Goal: Download file/media

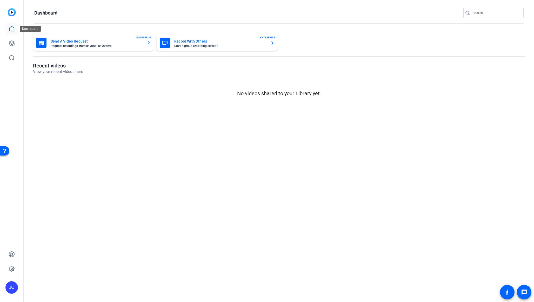
click at [13, 30] on icon at bounding box center [11, 28] width 5 height 5
click at [11, 41] on icon at bounding box center [11, 43] width 5 height 5
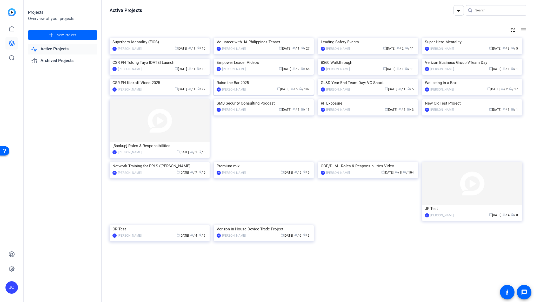
scroll to position [69, 0]
click at [265, 79] on img at bounding box center [264, 79] width 100 height 0
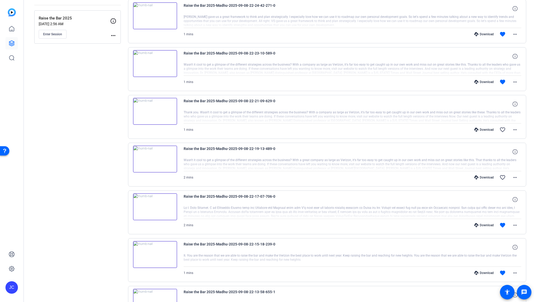
scroll to position [272, 0]
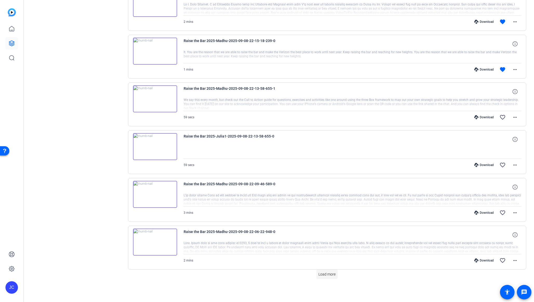
click at [325, 272] on span "Load more" at bounding box center [327, 274] width 17 height 5
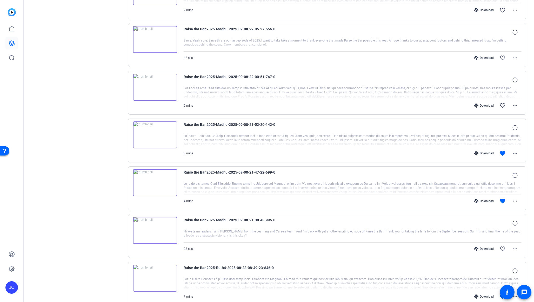
scroll to position [554, 0]
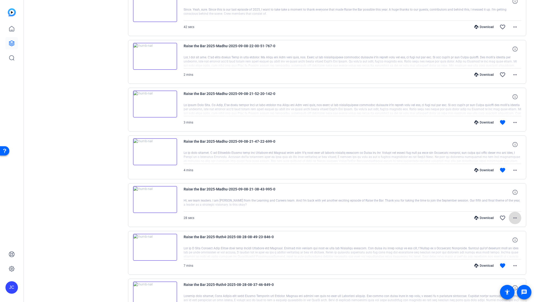
click at [516, 221] on span at bounding box center [515, 218] width 12 height 12
click at [500, 243] on span "Download MP4" at bounding box center [498, 242] width 31 height 6
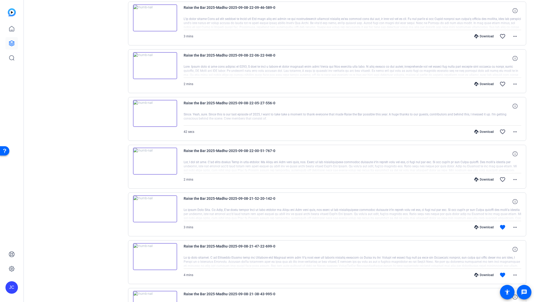
scroll to position [442, 0]
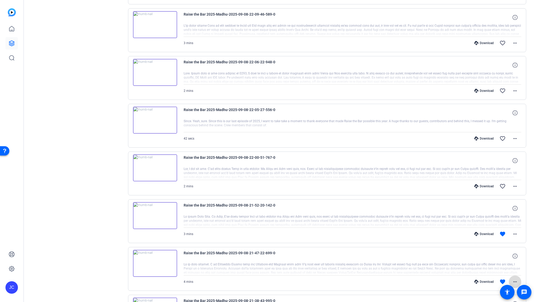
click at [514, 281] on mat-icon "more_horiz" at bounding box center [515, 282] width 6 height 6
click at [497, 233] on span "Download MP4" at bounding box center [498, 232] width 31 height 6
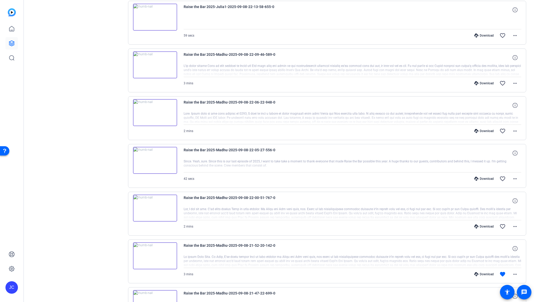
scroll to position [399, 0]
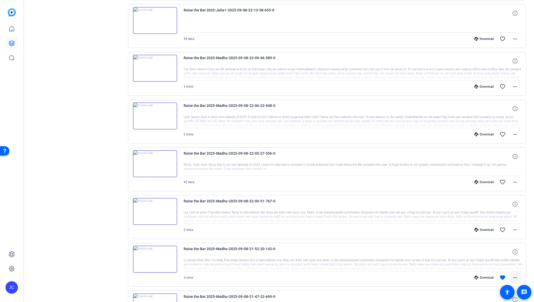
click at [514, 277] on mat-icon "more_horiz" at bounding box center [515, 278] width 6 height 6
click at [507, 228] on span "Download MP4" at bounding box center [498, 228] width 31 height 6
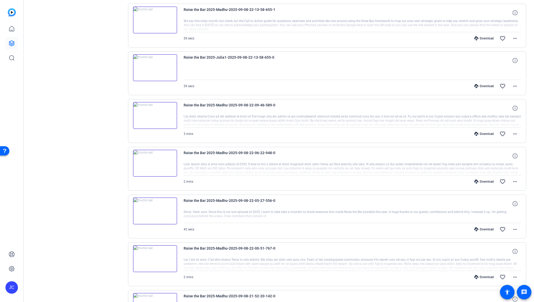
scroll to position [348, 0]
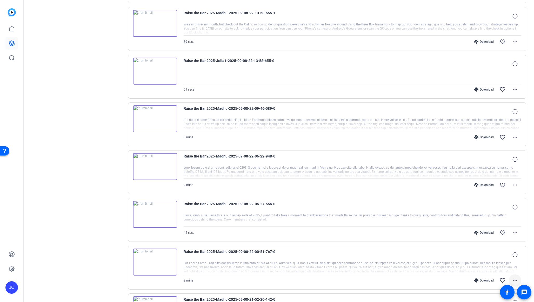
click at [512, 280] on mat-icon "more_horiz" at bounding box center [515, 281] width 6 height 6
click at [501, 230] on span "Download MP4" at bounding box center [498, 231] width 31 height 6
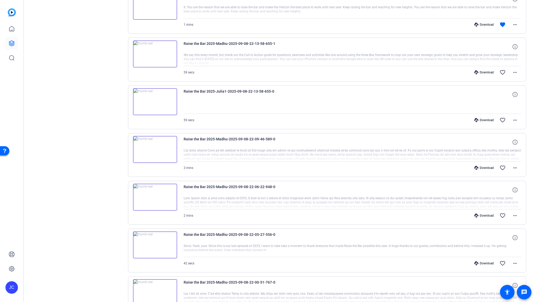
scroll to position [314, 0]
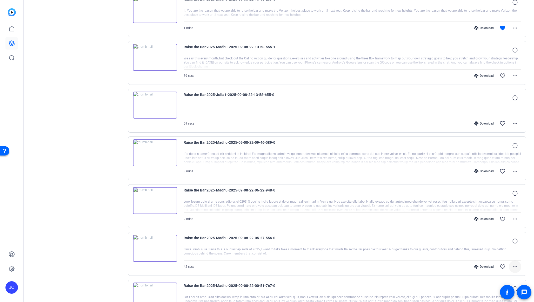
click at [514, 268] on mat-icon "more_horiz" at bounding box center [515, 267] width 6 height 6
click at [506, 215] on span "Download MP4" at bounding box center [498, 217] width 31 height 6
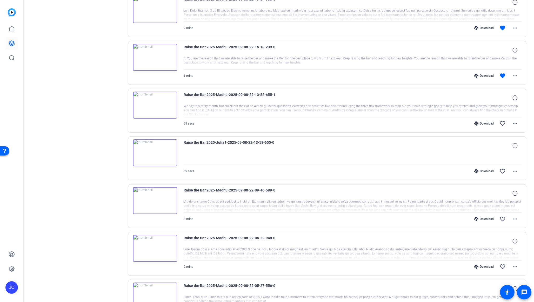
scroll to position [263, 0]
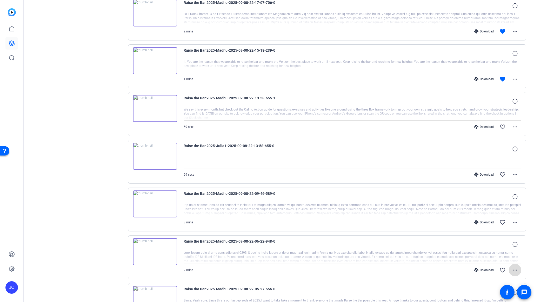
click at [512, 269] on mat-icon "more_horiz" at bounding box center [515, 270] width 6 height 6
click at [505, 221] on span "Download MP4" at bounding box center [498, 221] width 31 height 6
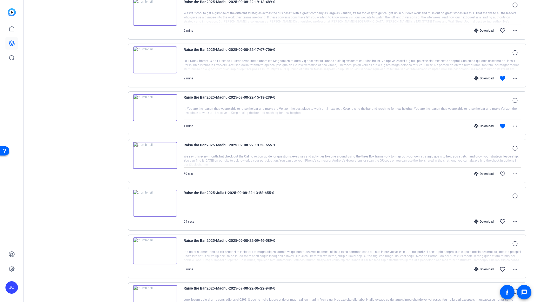
scroll to position [212, 0]
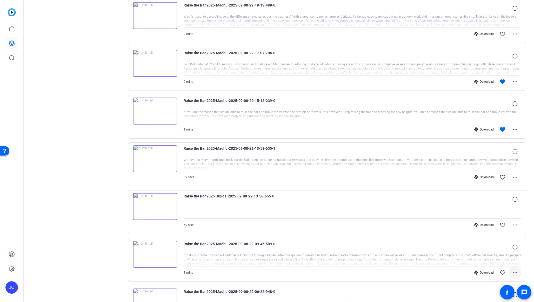
click at [512, 275] on mat-icon "more_horiz" at bounding box center [515, 273] width 6 height 6
click at [502, 223] on span "Download MP4" at bounding box center [498, 223] width 31 height 6
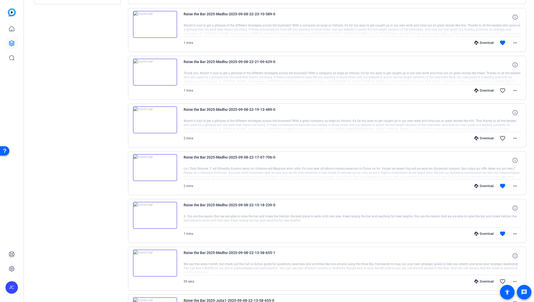
scroll to position [111, 0]
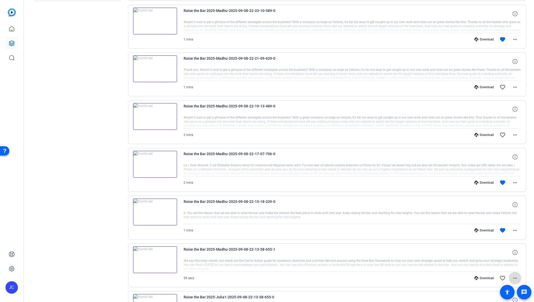
click at [514, 278] on mat-icon "more_horiz" at bounding box center [515, 278] width 6 height 6
click at [506, 230] on span "Download MP4" at bounding box center [498, 229] width 31 height 6
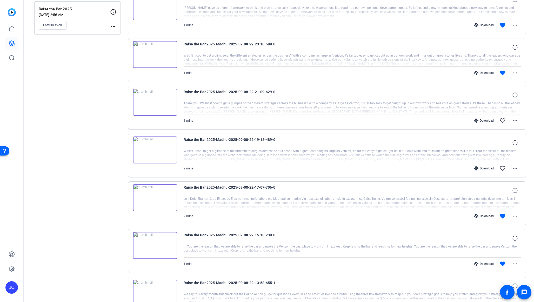
scroll to position [71, 0]
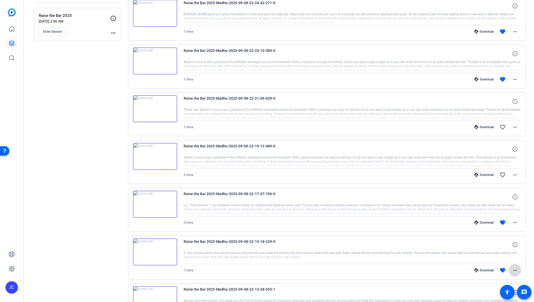
click at [513, 273] on mat-icon "more_horiz" at bounding box center [515, 271] width 6 height 6
click at [498, 219] on span "Download MP4" at bounding box center [498, 221] width 31 height 6
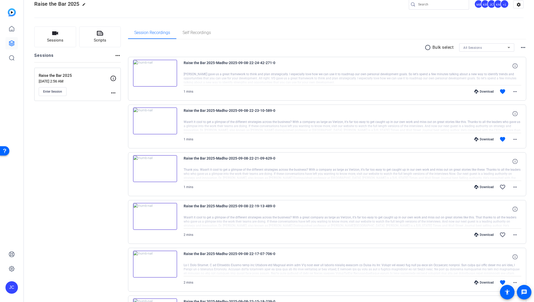
scroll to position [15, 0]
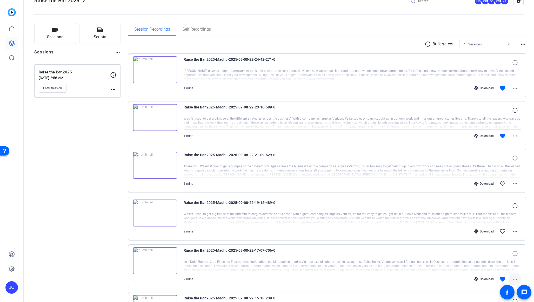
click at [512, 280] on mat-icon "more_horiz" at bounding box center [515, 279] width 6 height 6
click at [499, 231] on span "Download MP4" at bounding box center [498, 230] width 31 height 6
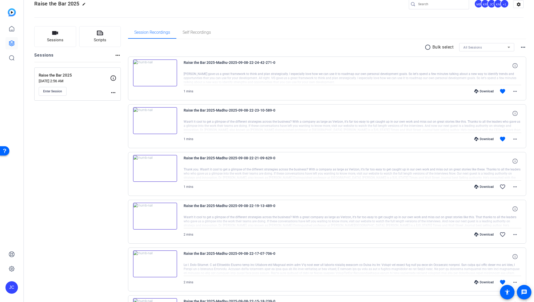
scroll to position [0, 0]
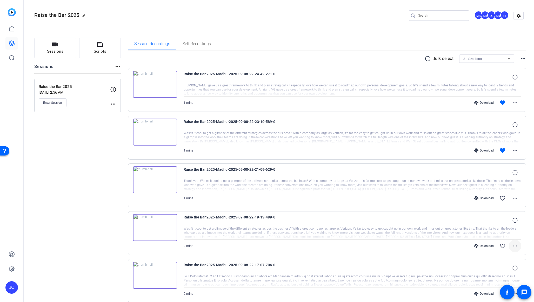
click at [513, 247] on mat-icon "more_horiz" at bounding box center [515, 246] width 6 height 6
click at [496, 197] on span "Download MP4" at bounding box center [498, 197] width 31 height 6
click at [509, 197] on span at bounding box center [515, 198] width 12 height 12
click at [488, 223] on span "Download MP4" at bounding box center [498, 222] width 31 height 6
click at [514, 149] on mat-icon "more_horiz" at bounding box center [515, 151] width 6 height 6
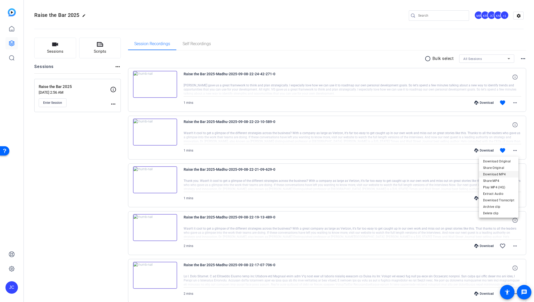
click at [495, 173] on span "Download MP4" at bounding box center [498, 174] width 31 height 6
click at [512, 102] on mat-icon "more_horiz" at bounding box center [515, 103] width 6 height 6
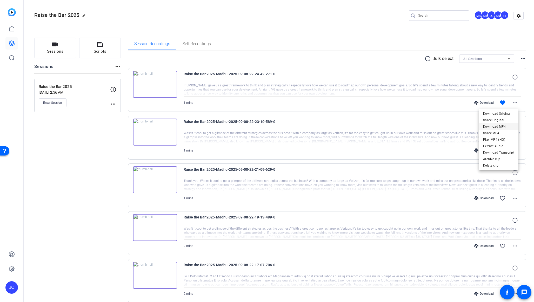
click at [501, 127] on span "Download MP4" at bounding box center [498, 127] width 31 height 6
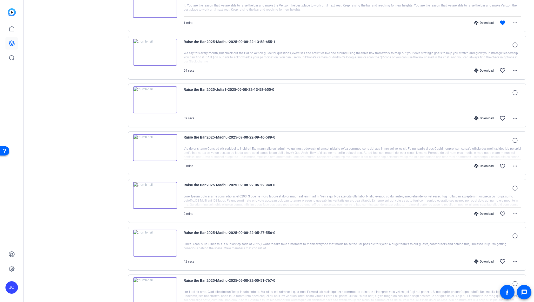
scroll to position [750, 0]
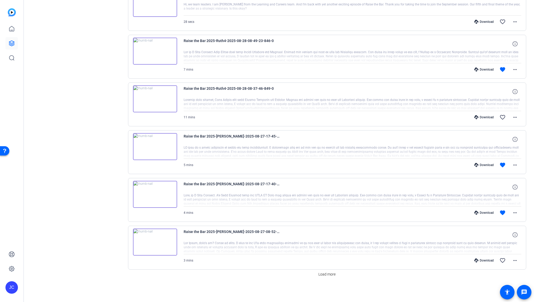
click at [332, 275] on span "Load more" at bounding box center [327, 274] width 17 height 5
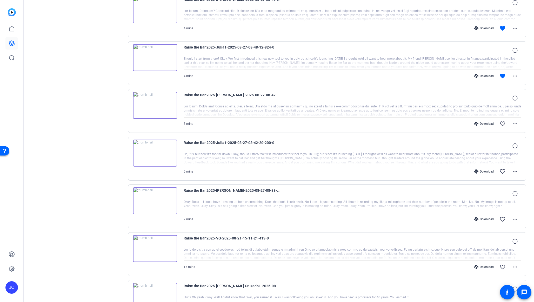
scroll to position [1228, 0]
